Goal: Transaction & Acquisition: Purchase product/service

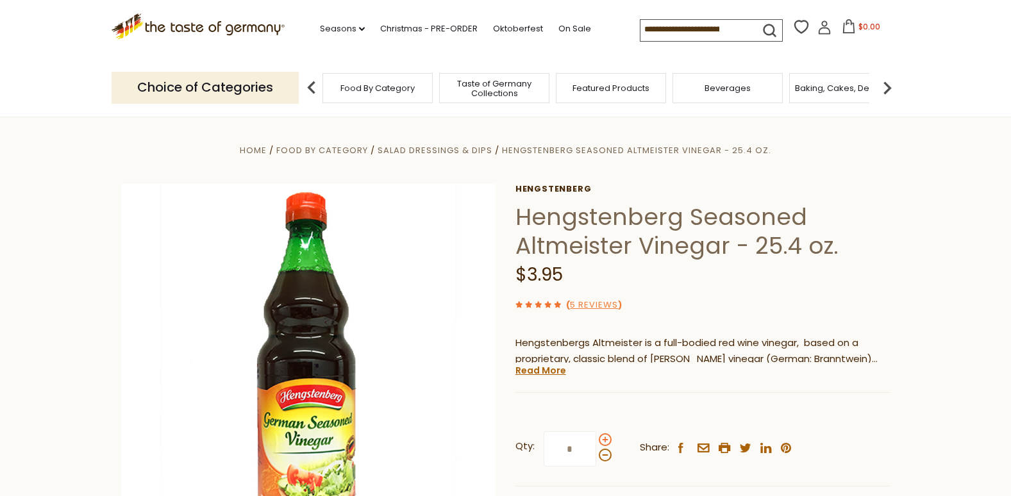
click at [603, 438] on span at bounding box center [605, 440] width 13 height 13
click at [596, 438] on input "*" at bounding box center [570, 449] width 53 height 35
click at [603, 438] on span at bounding box center [605, 440] width 13 height 13
click at [596, 438] on input "*" at bounding box center [570, 449] width 53 height 35
click at [605, 457] on span at bounding box center [605, 455] width 13 height 13
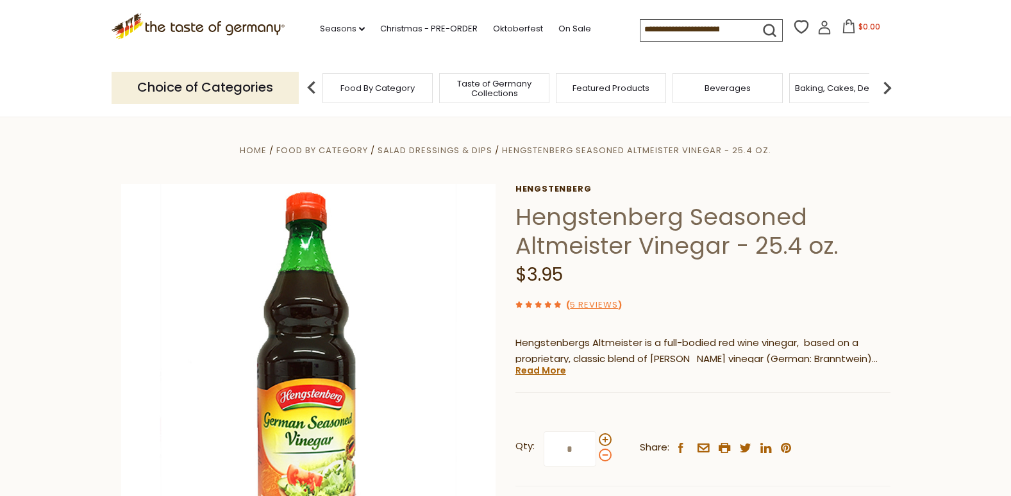
click at [596, 457] on input "*" at bounding box center [570, 449] width 53 height 35
type input "*"
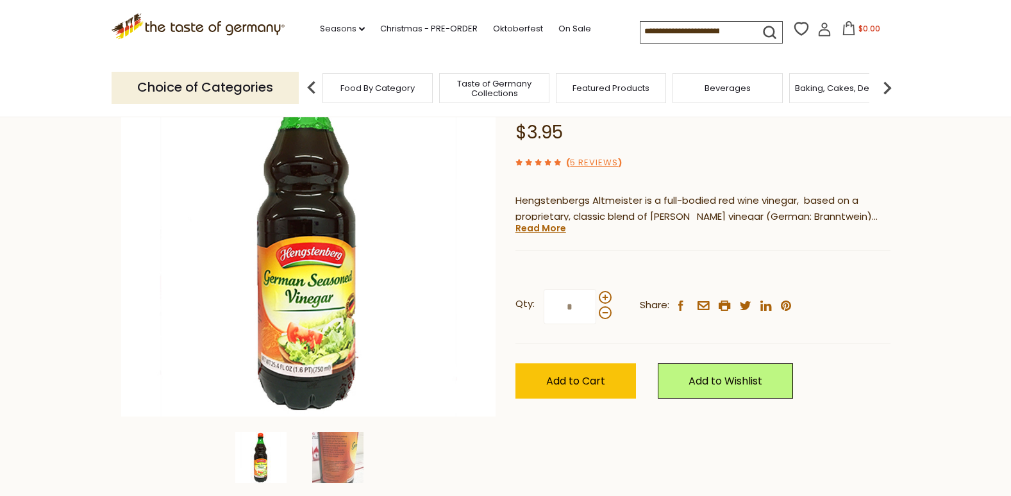
scroll to position [145, 0]
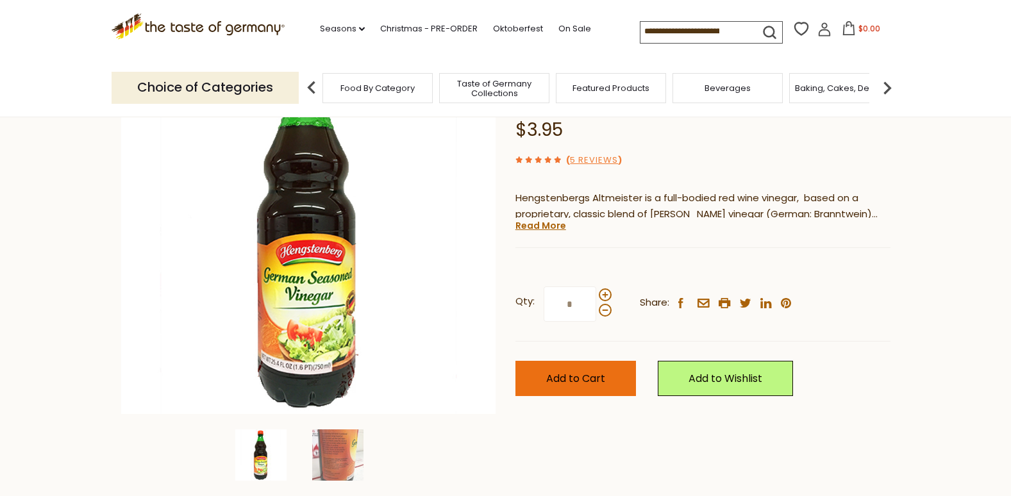
click at [580, 384] on span "Add to Cart" at bounding box center [575, 378] width 59 height 15
click at [378, 94] on div "Food By Category" at bounding box center [378, 88] width 110 height 30
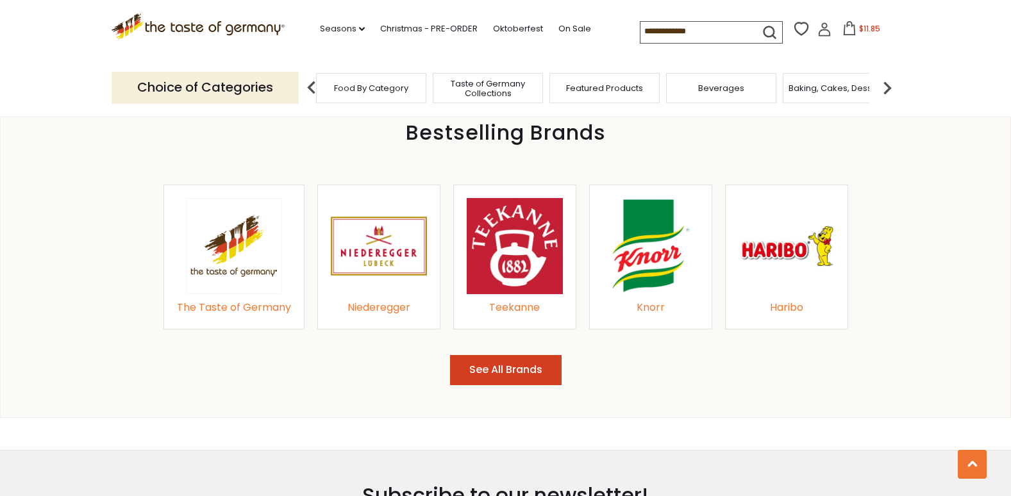
scroll to position [1364, 0]
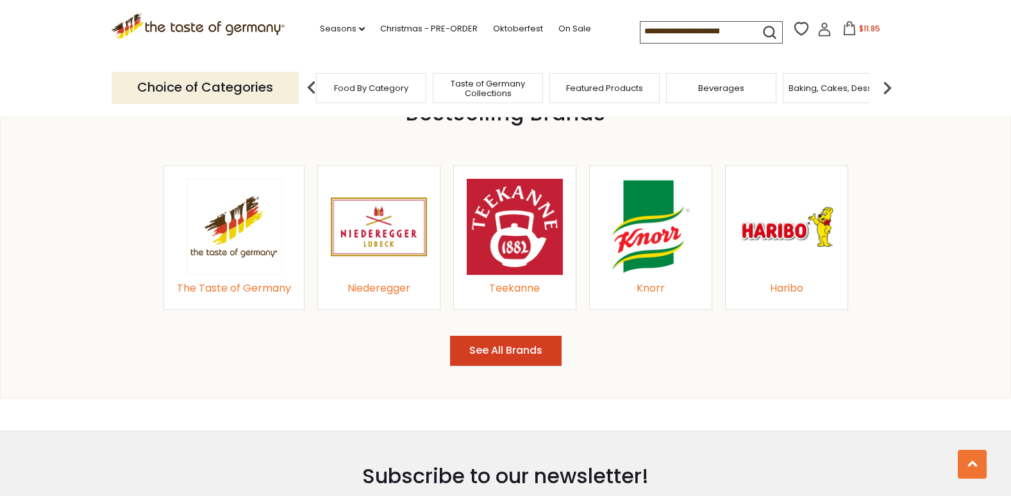
click at [507, 350] on button "See All Brands" at bounding box center [506, 351] width 112 height 30
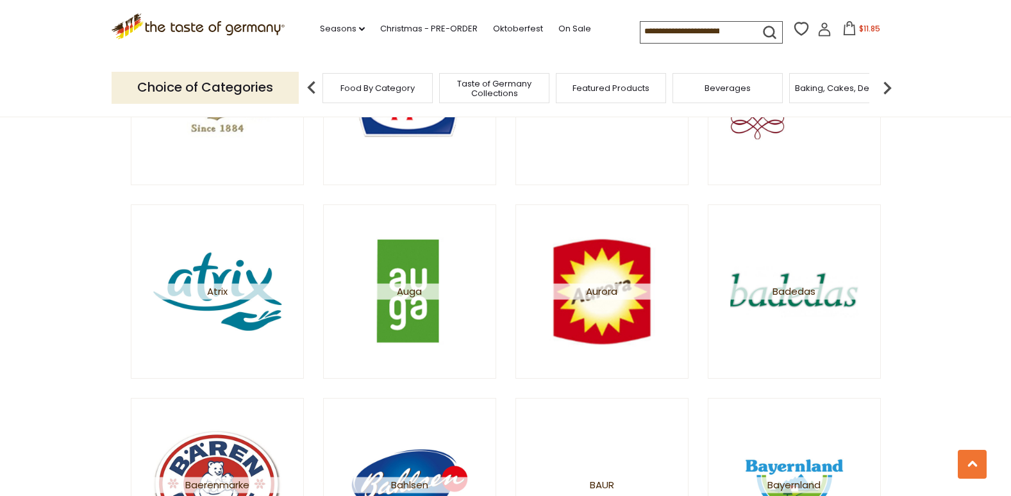
scroll to position [403, 0]
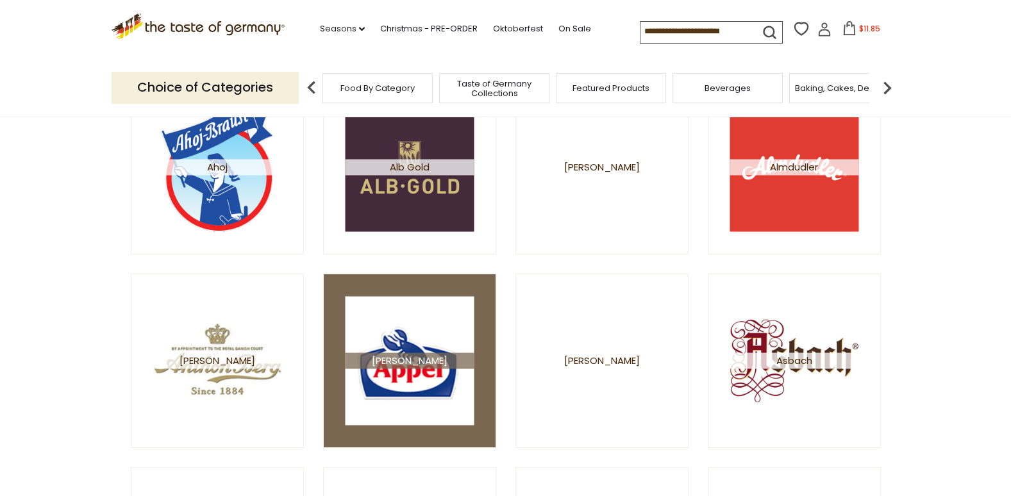
click at [408, 373] on img at bounding box center [409, 360] width 129 height 129
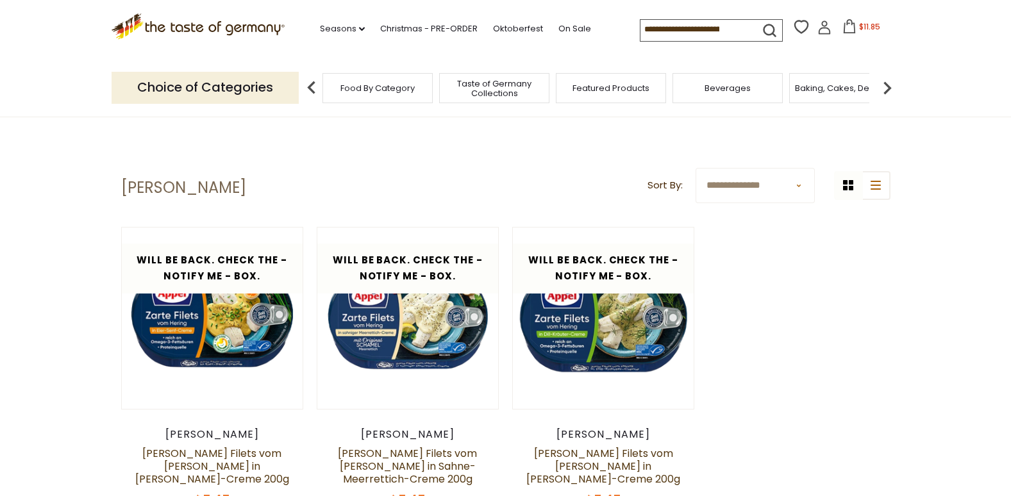
click at [351, 95] on div "Food By Category" at bounding box center [378, 88] width 110 height 30
click at [371, 96] on div "Food By Category" at bounding box center [378, 88] width 110 height 30
click at [307, 85] on img at bounding box center [312, 88] width 26 height 26
click at [889, 84] on img at bounding box center [888, 88] width 26 height 26
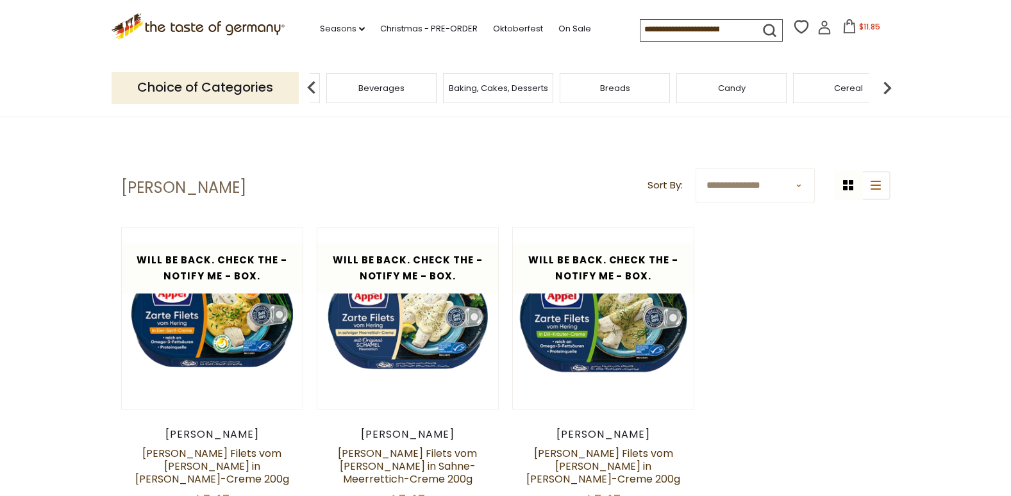
click at [889, 84] on img at bounding box center [888, 88] width 26 height 26
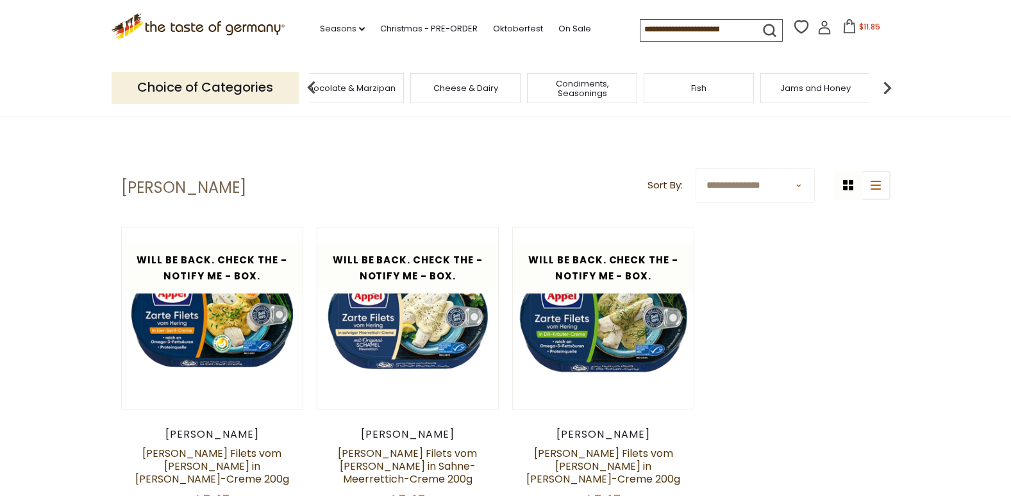
click at [700, 90] on span "Fish" at bounding box center [698, 88] width 15 height 10
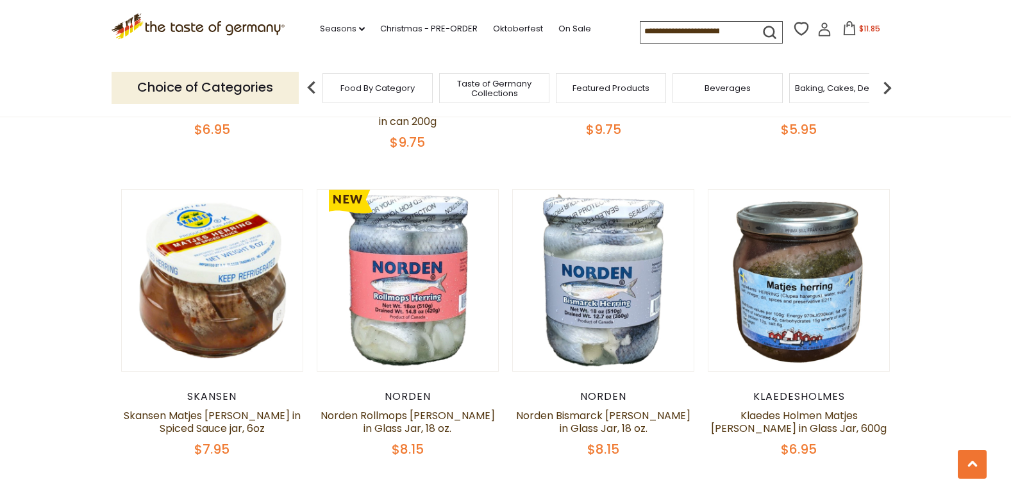
scroll to position [673, 0]
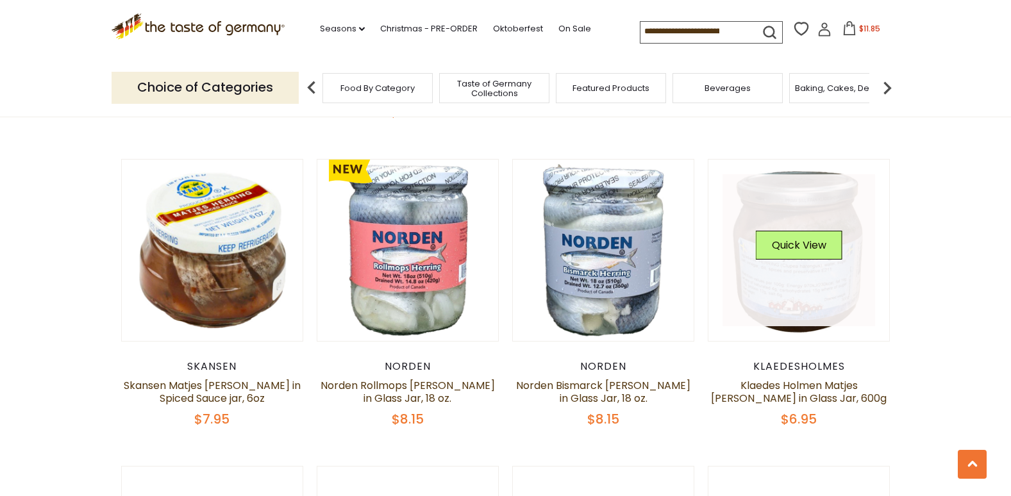
click at [799, 274] on link at bounding box center [799, 250] width 153 height 153
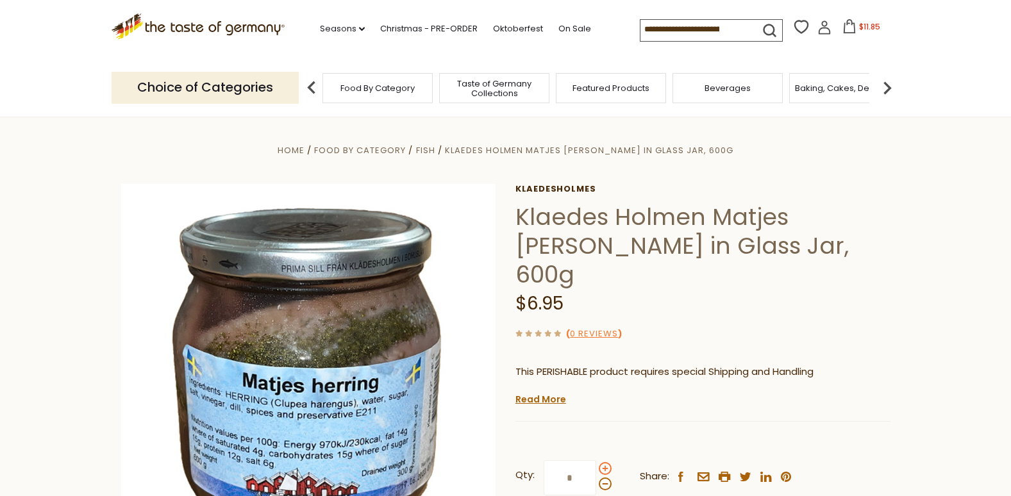
click at [604, 462] on span at bounding box center [605, 468] width 13 height 13
click at [596, 461] on input "*" at bounding box center [570, 478] width 53 height 35
click at [607, 478] on span at bounding box center [605, 484] width 13 height 13
click at [596, 461] on input "*" at bounding box center [570, 478] width 53 height 35
click at [606, 462] on span at bounding box center [605, 468] width 13 height 13
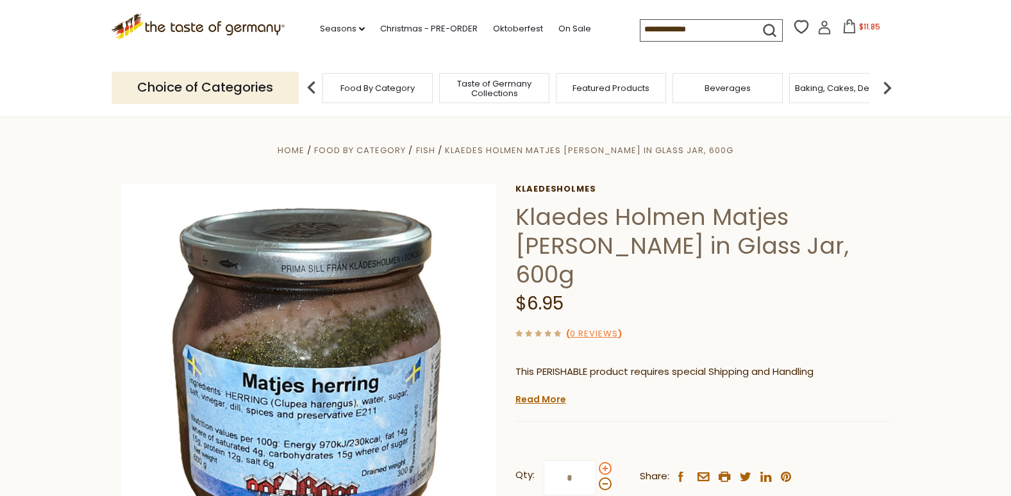
click at [596, 461] on input "*" at bounding box center [570, 478] width 53 height 35
type input "*"
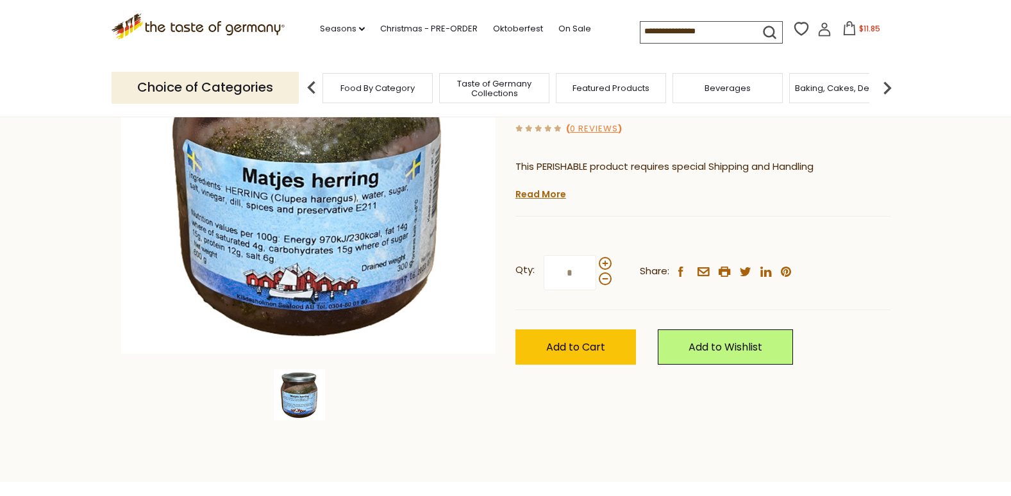
scroll to position [218, 0]
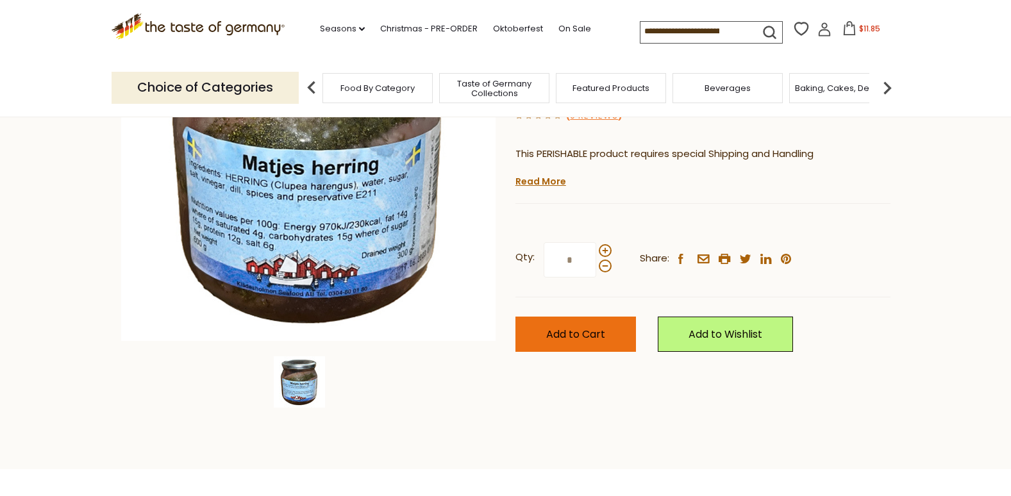
click at [573, 327] on span "Add to Cart" at bounding box center [575, 334] width 59 height 15
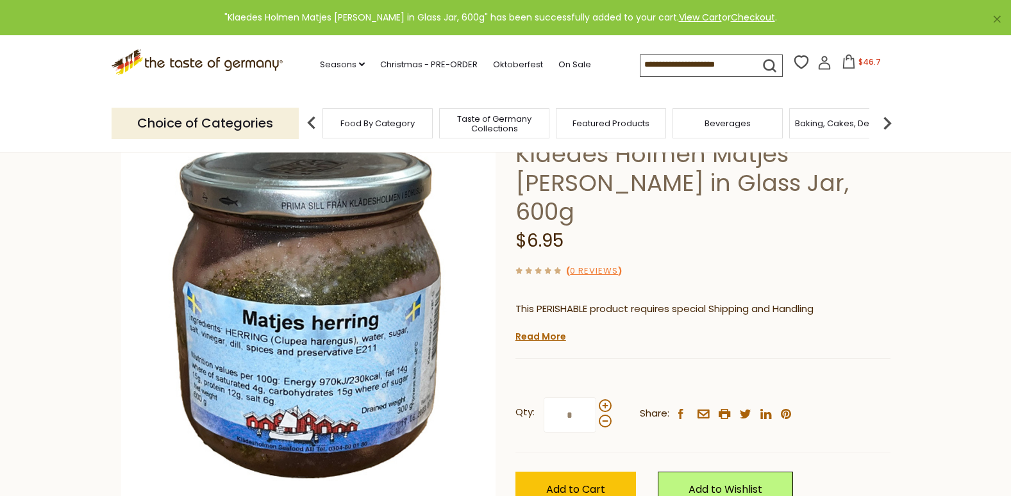
scroll to position [0, 0]
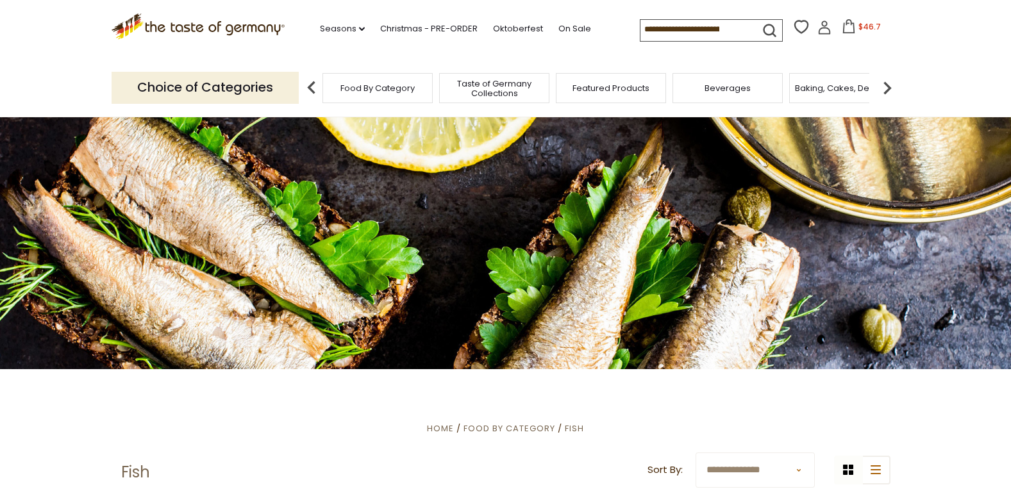
click at [888, 85] on img at bounding box center [888, 88] width 26 height 26
click at [889, 85] on img at bounding box center [888, 88] width 26 height 26
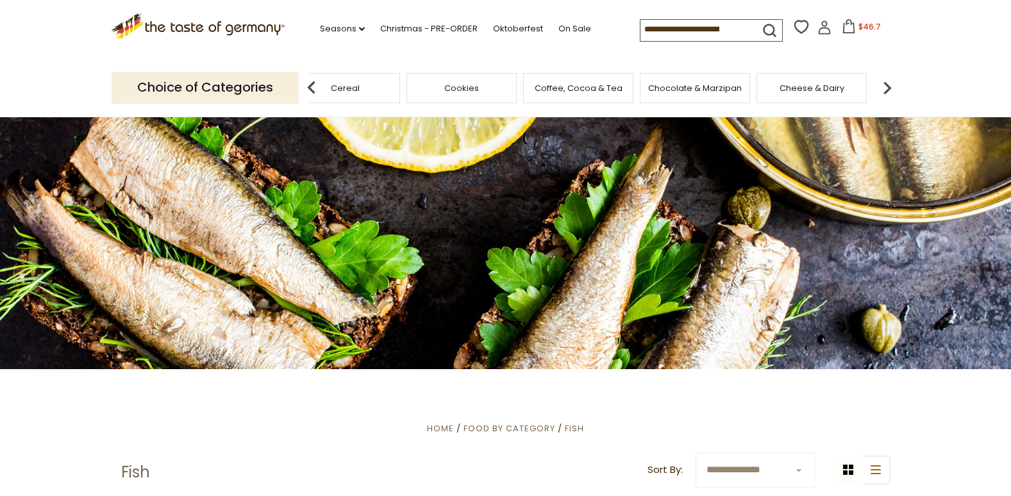
click at [704, 94] on div "Chocolate & Marzipan" at bounding box center [695, 88] width 110 height 30
click at [704, 94] on div "Chocolate & Marzipan" at bounding box center [705, 88] width 110 height 30
click at [695, 87] on span "Chocolate & Marzipan" at bounding box center [705, 88] width 94 height 10
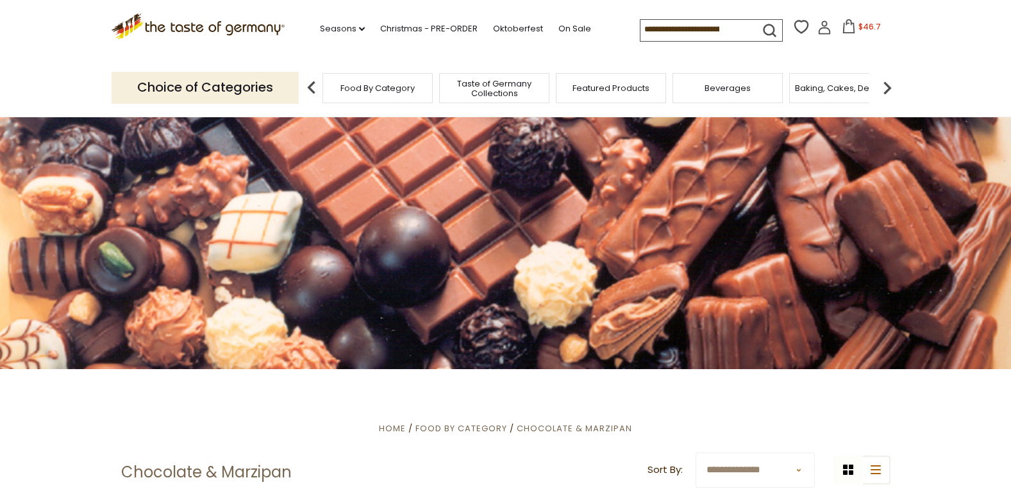
click at [888, 85] on img at bounding box center [888, 88] width 26 height 26
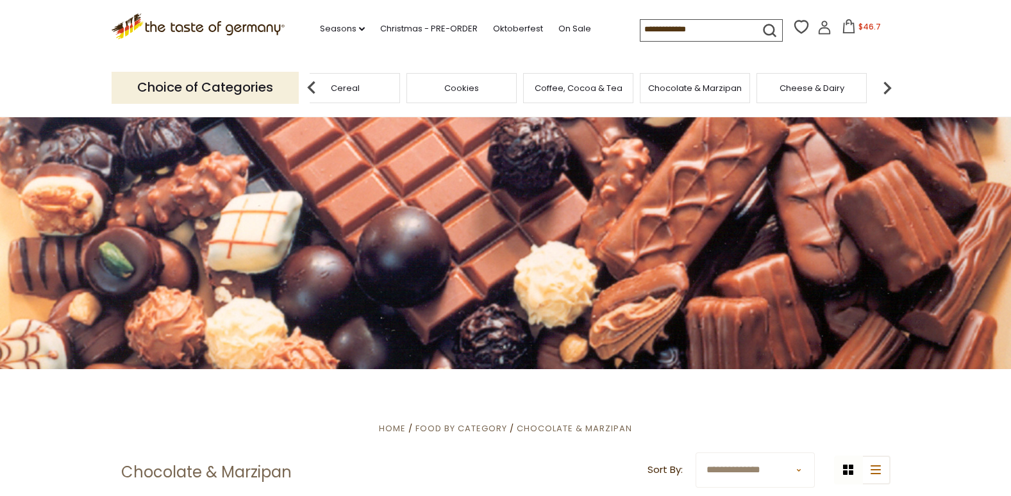
click at [888, 85] on img at bounding box center [888, 88] width 26 height 26
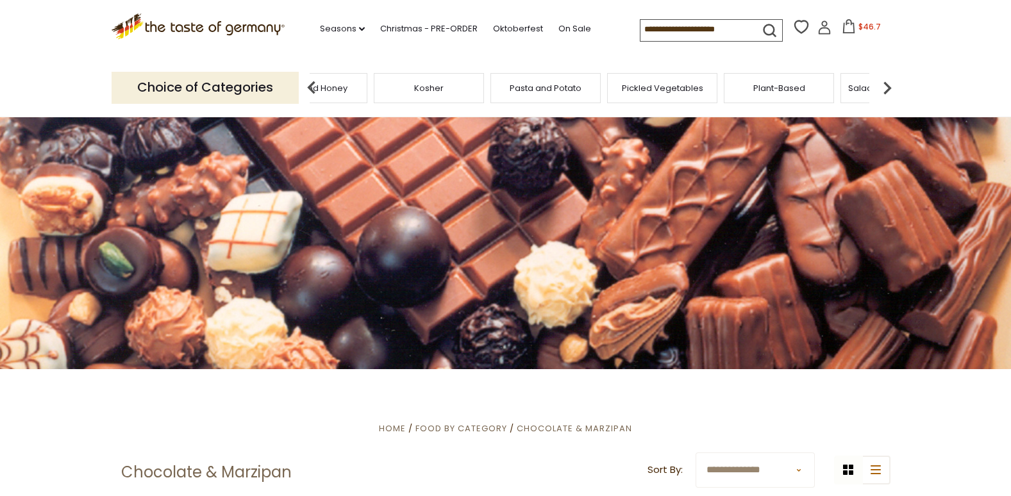
click at [888, 85] on img at bounding box center [888, 88] width 26 height 26
click at [722, 90] on span "Soups & Sauces" at bounding box center [736, 88] width 68 height 10
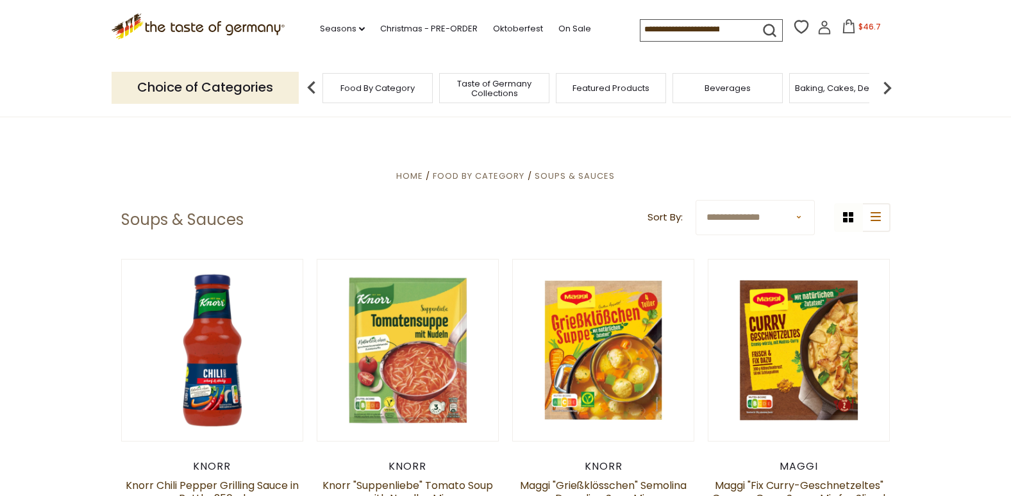
click at [889, 85] on img at bounding box center [888, 88] width 26 height 26
click at [696, 96] on div "Baking, Cakes, Desserts" at bounding box center [675, 88] width 110 height 30
click at [889, 87] on img at bounding box center [888, 88] width 26 height 26
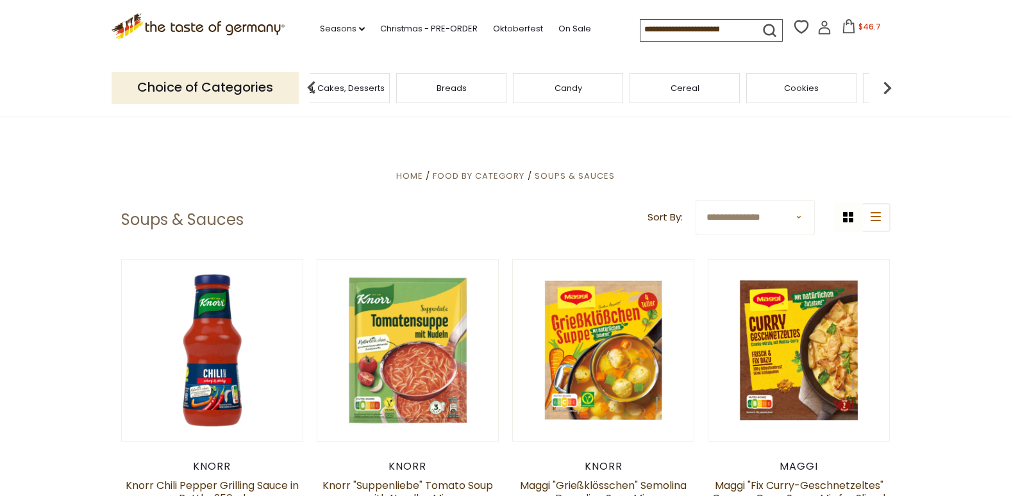
click at [889, 87] on img at bounding box center [888, 88] width 26 height 26
drag, startPoint x: 889, startPoint y: 87, endPoint x: 605, endPoint y: 148, distance: 290.7
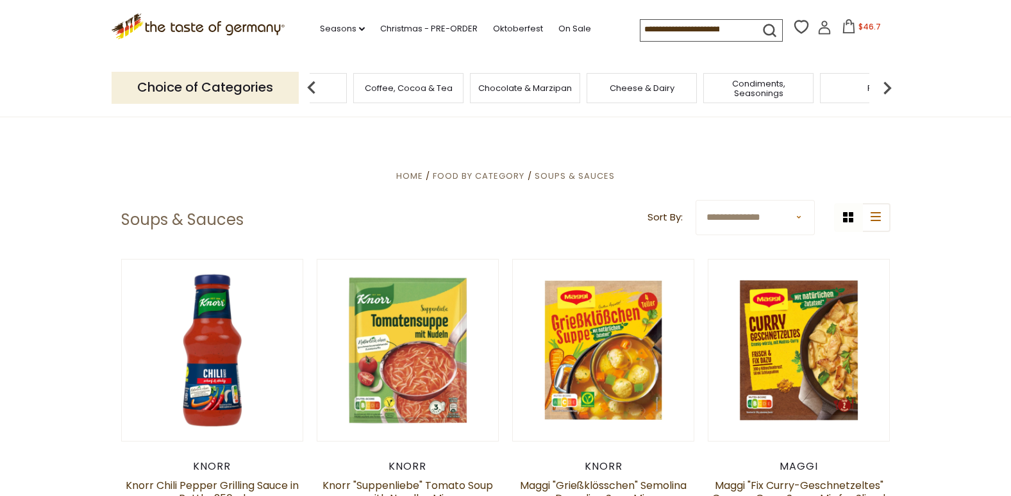
click at [886, 85] on img at bounding box center [888, 88] width 26 height 26
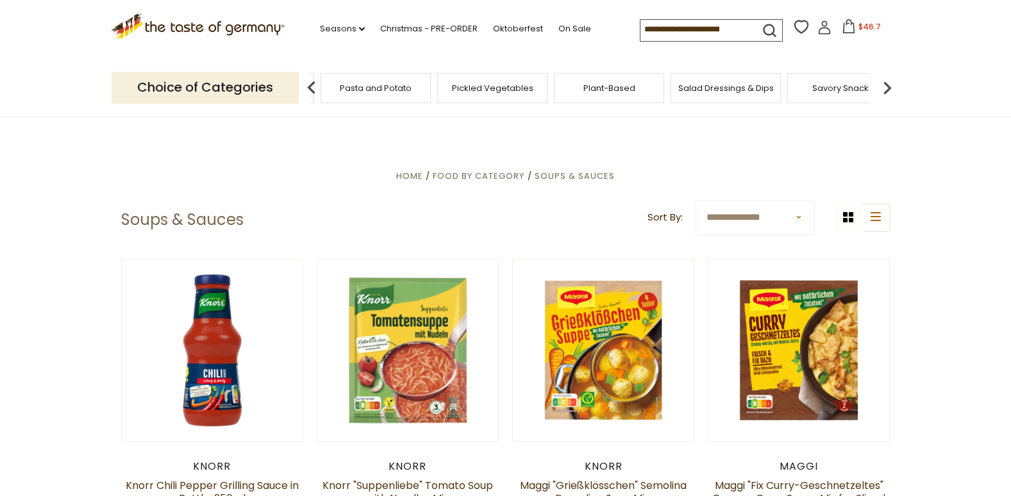
click at [886, 85] on img at bounding box center [888, 88] width 26 height 26
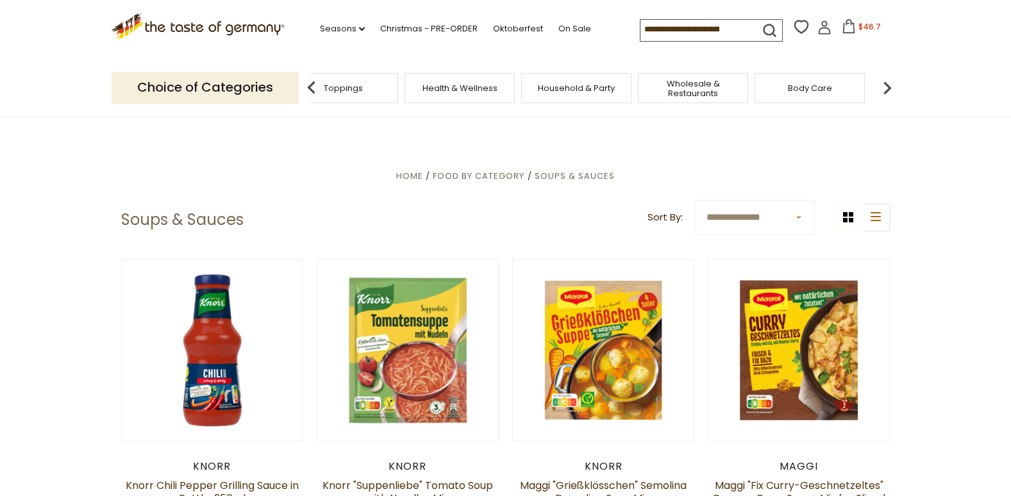
click at [886, 85] on img at bounding box center [888, 88] width 26 height 26
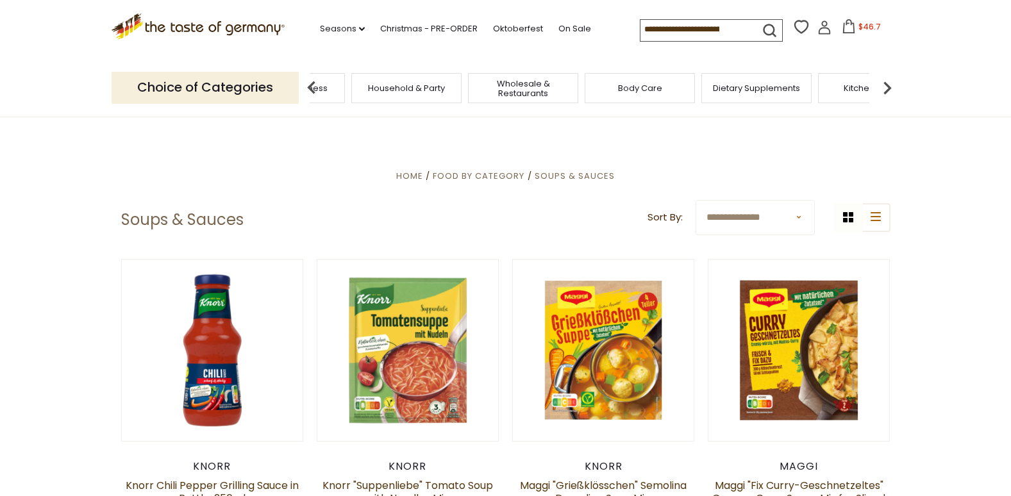
click at [309, 85] on img at bounding box center [312, 88] width 26 height 26
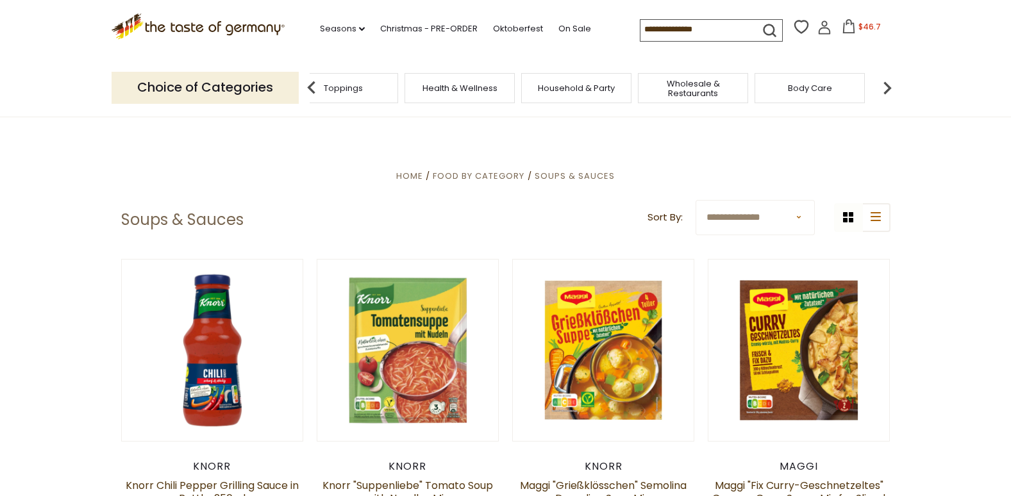
click at [309, 85] on img at bounding box center [312, 88] width 26 height 26
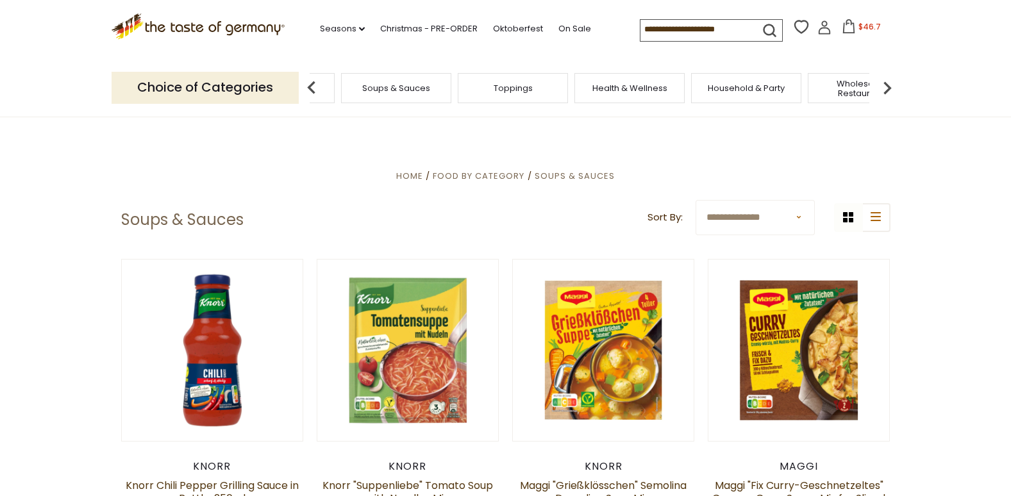
click at [309, 85] on img at bounding box center [312, 88] width 26 height 26
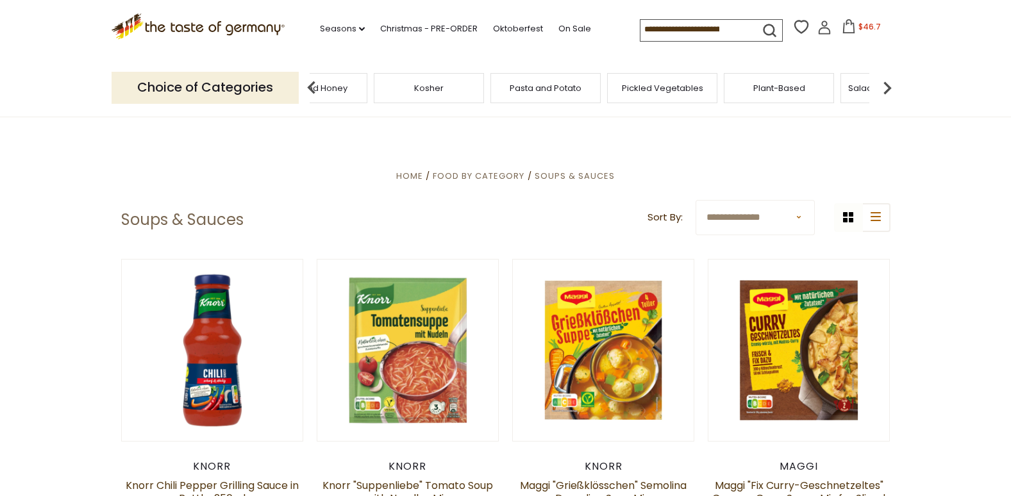
click at [309, 85] on img at bounding box center [312, 88] width 26 height 26
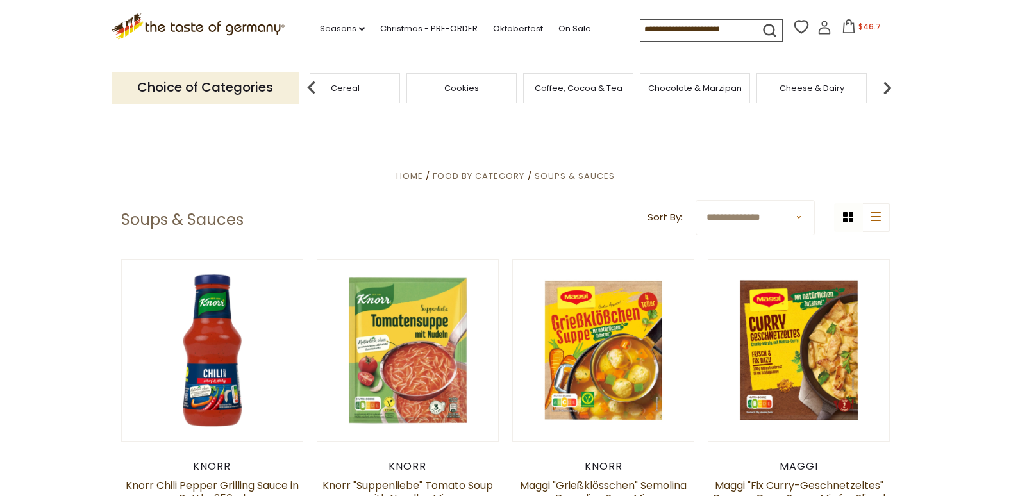
click at [309, 85] on img at bounding box center [312, 88] width 26 height 26
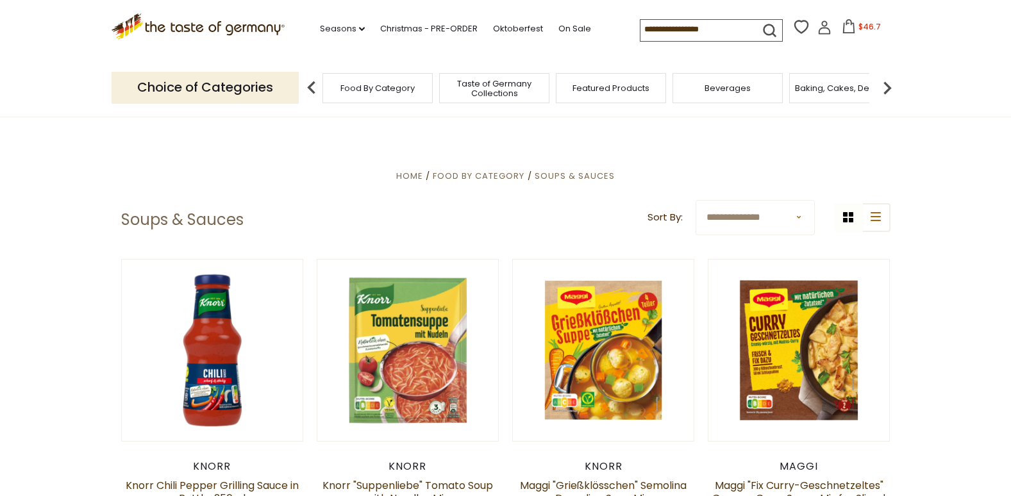
click at [309, 85] on img at bounding box center [312, 88] width 26 height 26
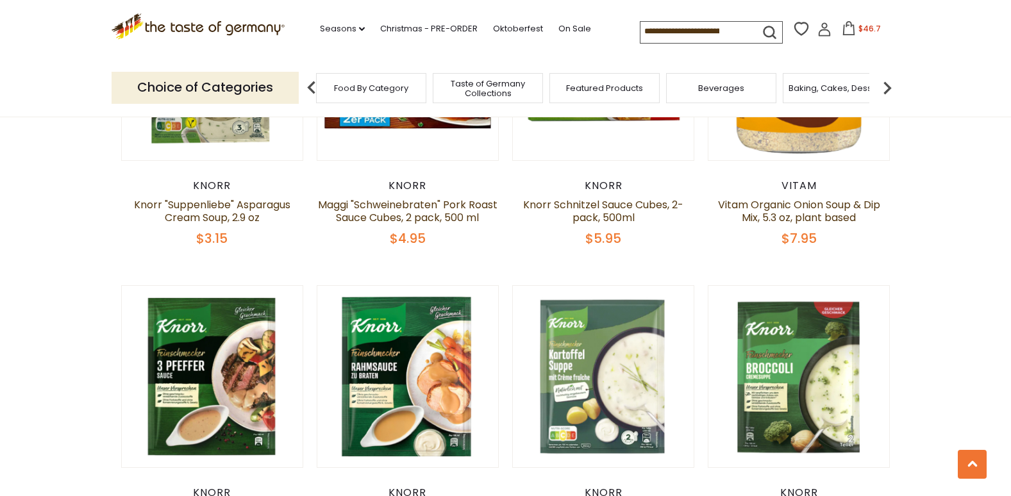
scroll to position [1221, 0]
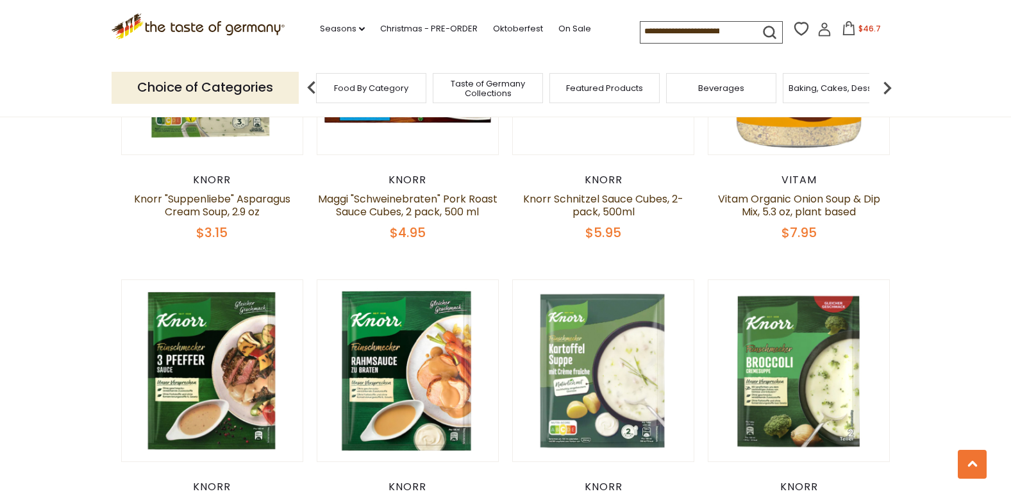
click at [360, 87] on span "Food By Category" at bounding box center [371, 88] width 74 height 10
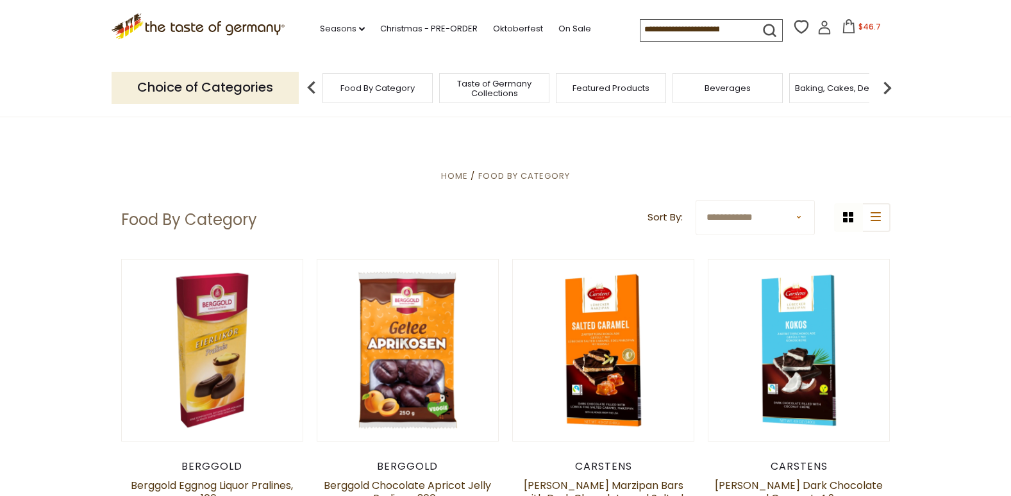
click at [800, 219] on select "**********" at bounding box center [755, 217] width 119 height 35
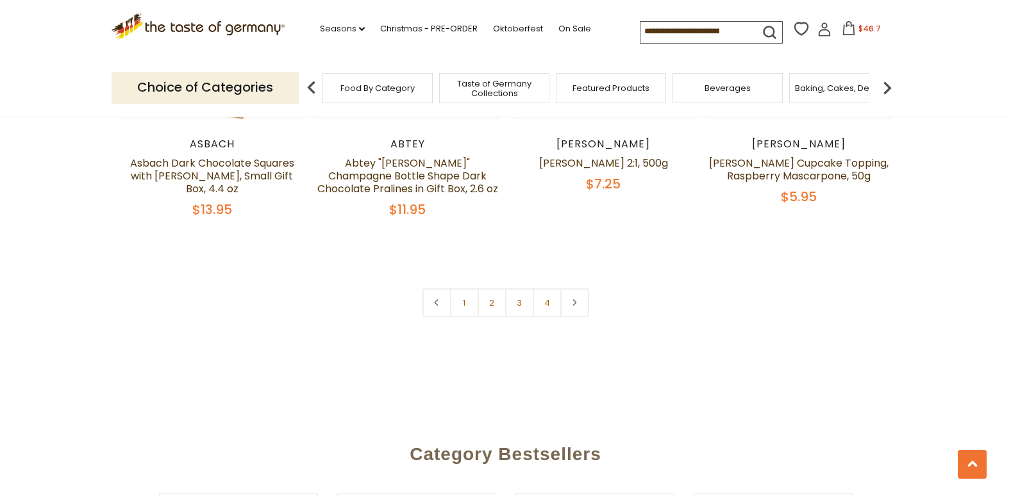
scroll to position [2899, 0]
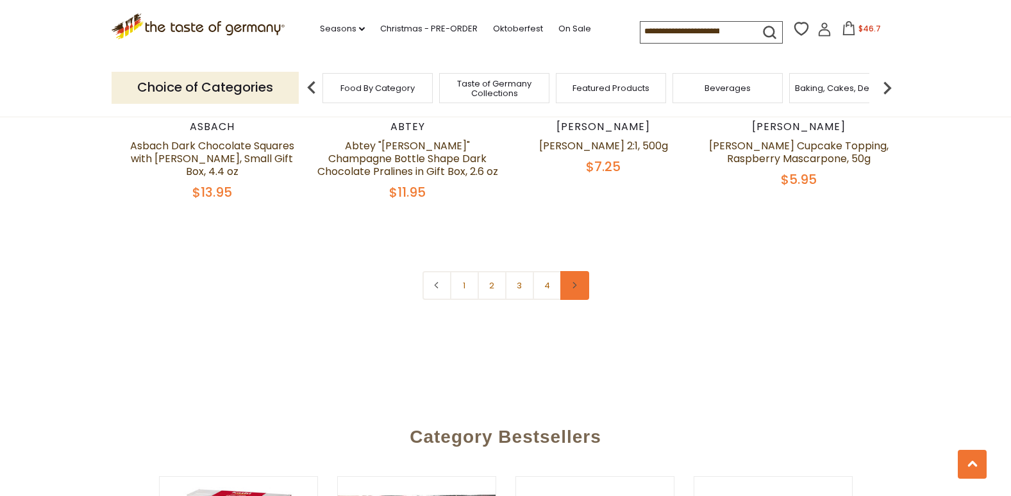
click at [573, 282] on icon at bounding box center [575, 285] width 8 height 6
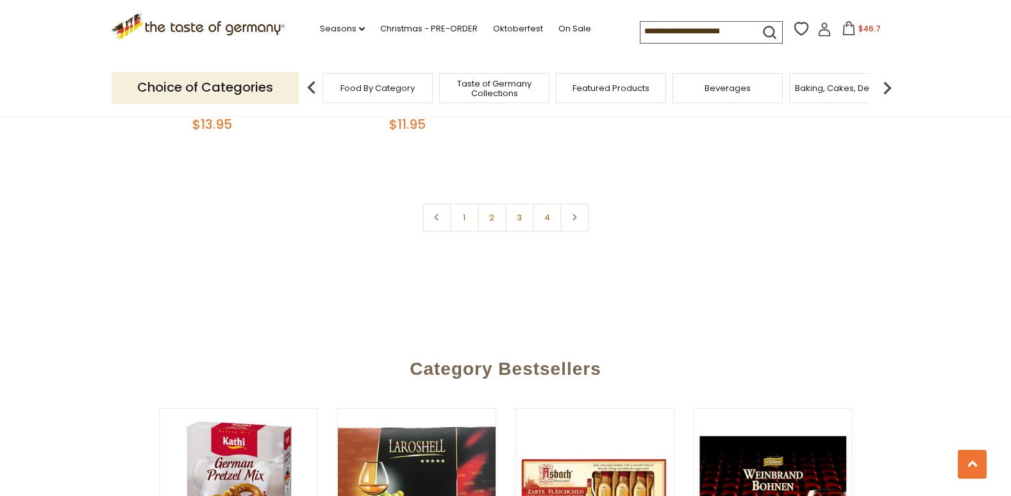
scroll to position [2996, 0]
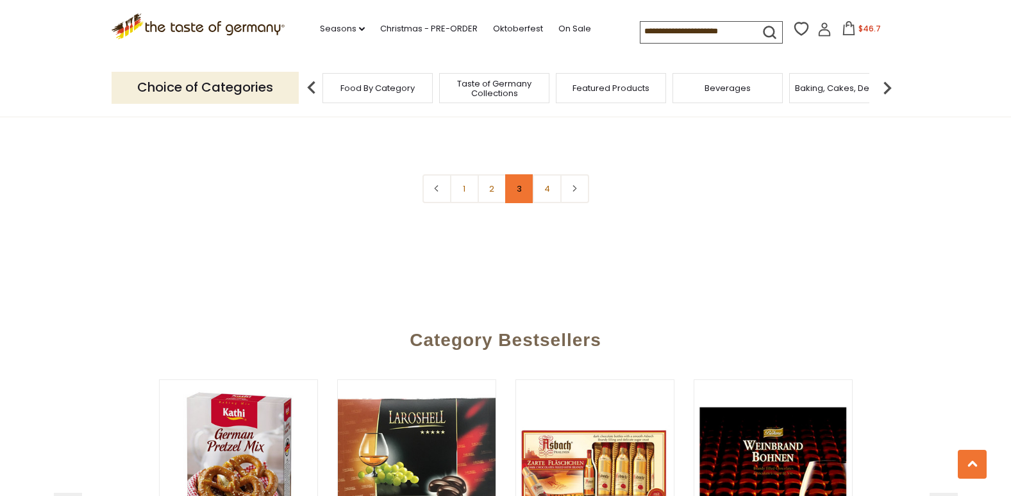
click at [514, 174] on link "3" at bounding box center [519, 188] width 29 height 29
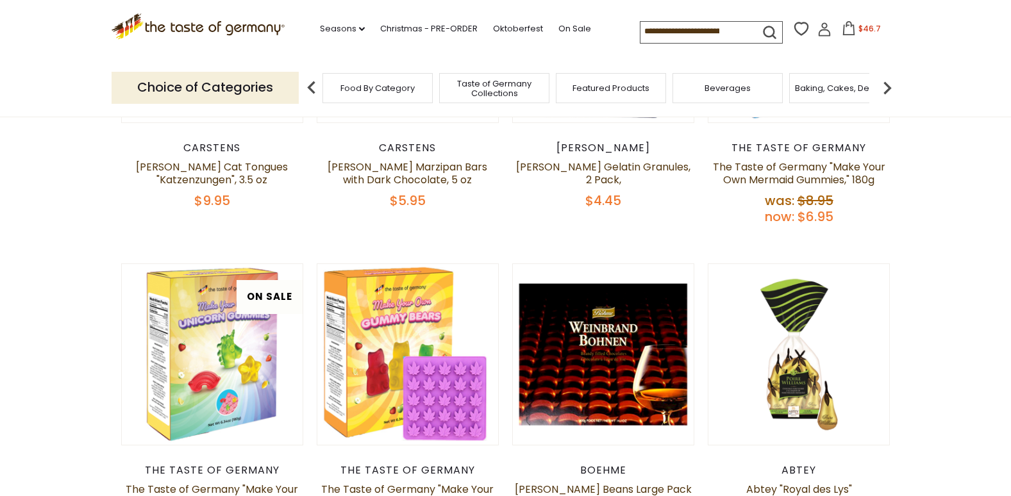
scroll to position [200, 0]
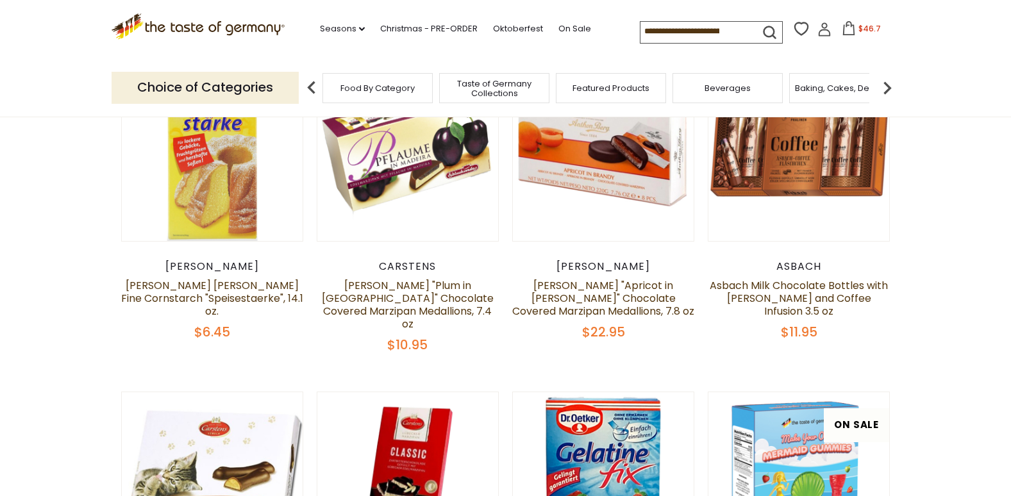
click at [831, 88] on span "Baking, Cakes, Desserts" at bounding box center [844, 88] width 99 height 10
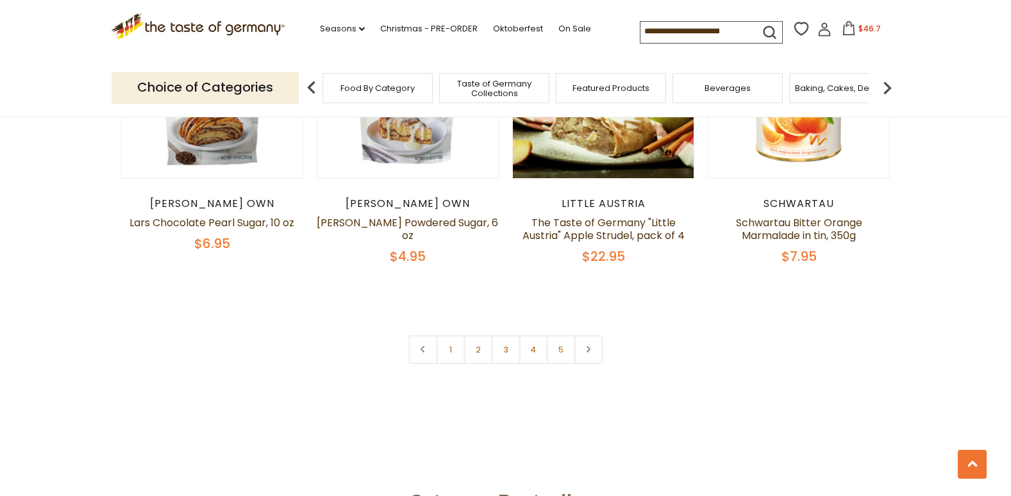
scroll to position [3068, 0]
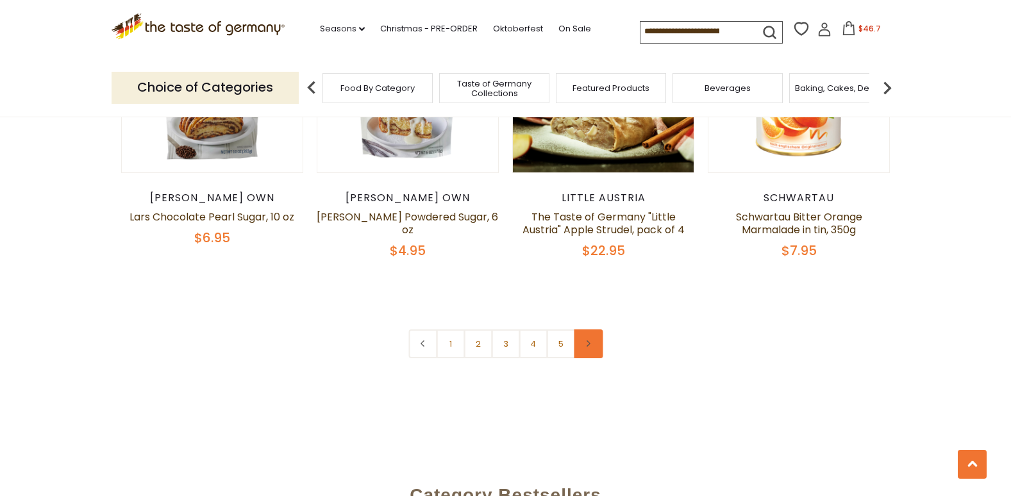
click at [594, 330] on link at bounding box center [588, 344] width 29 height 29
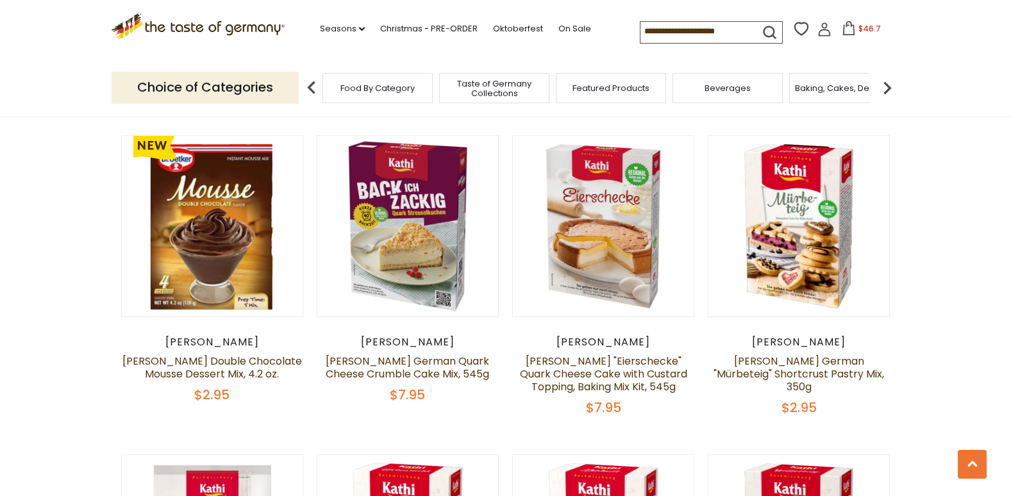
scroll to position [791, 0]
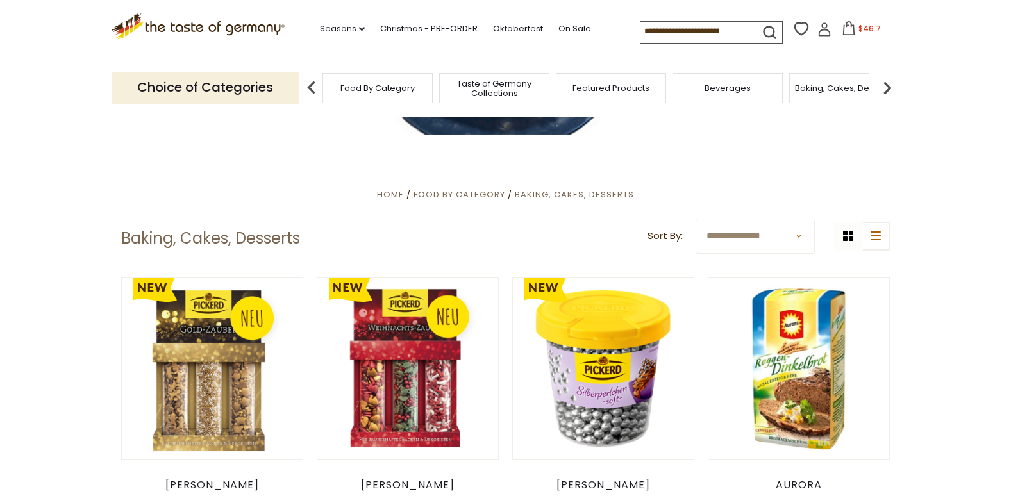
scroll to position [0, 0]
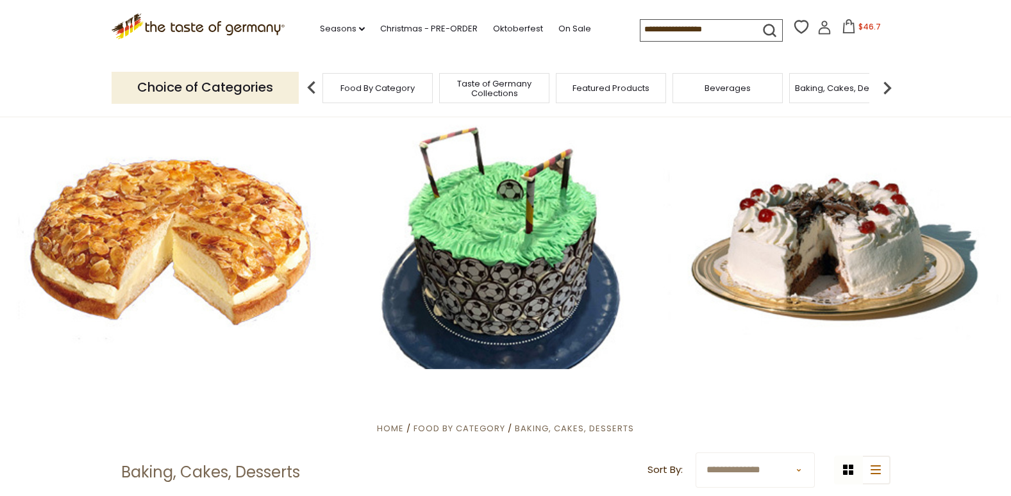
click at [740, 27] on input at bounding box center [695, 29] width 108 height 18
drag, startPoint x: 740, startPoint y: 27, endPoint x: 663, endPoint y: 37, distance: 77.0
click at [664, 37] on input at bounding box center [695, 29] width 108 height 18
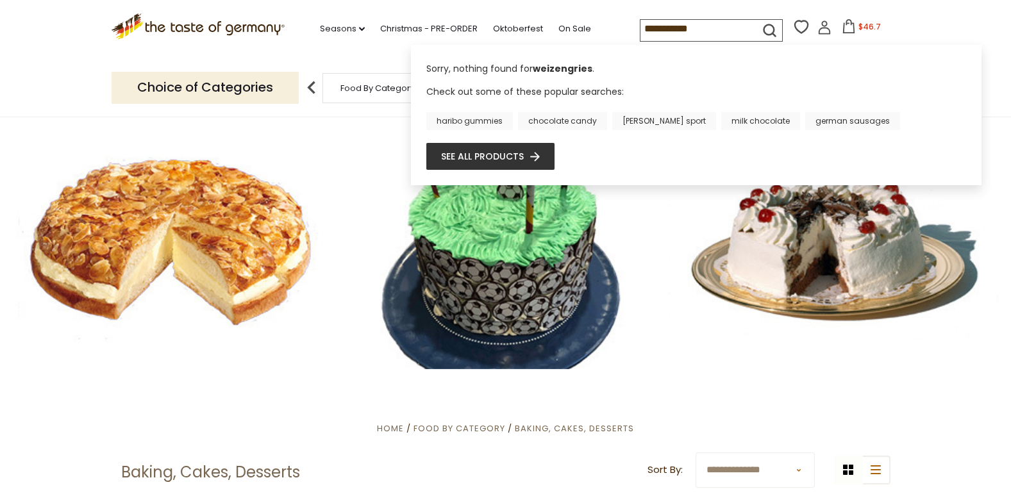
type input "**********"
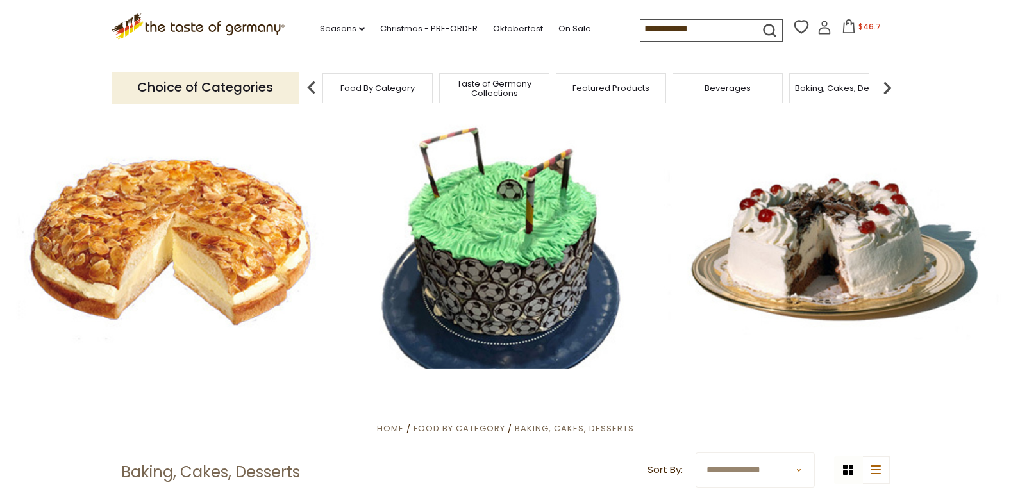
click at [765, 28] on icon "submit" at bounding box center [769, 30] width 17 height 17
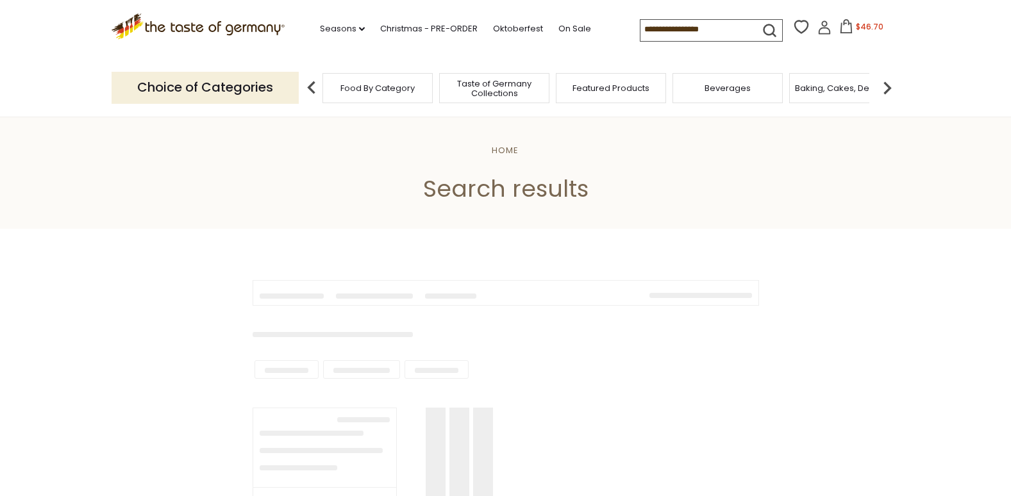
type input "**********"
